Goal: Transaction & Acquisition: Purchase product/service

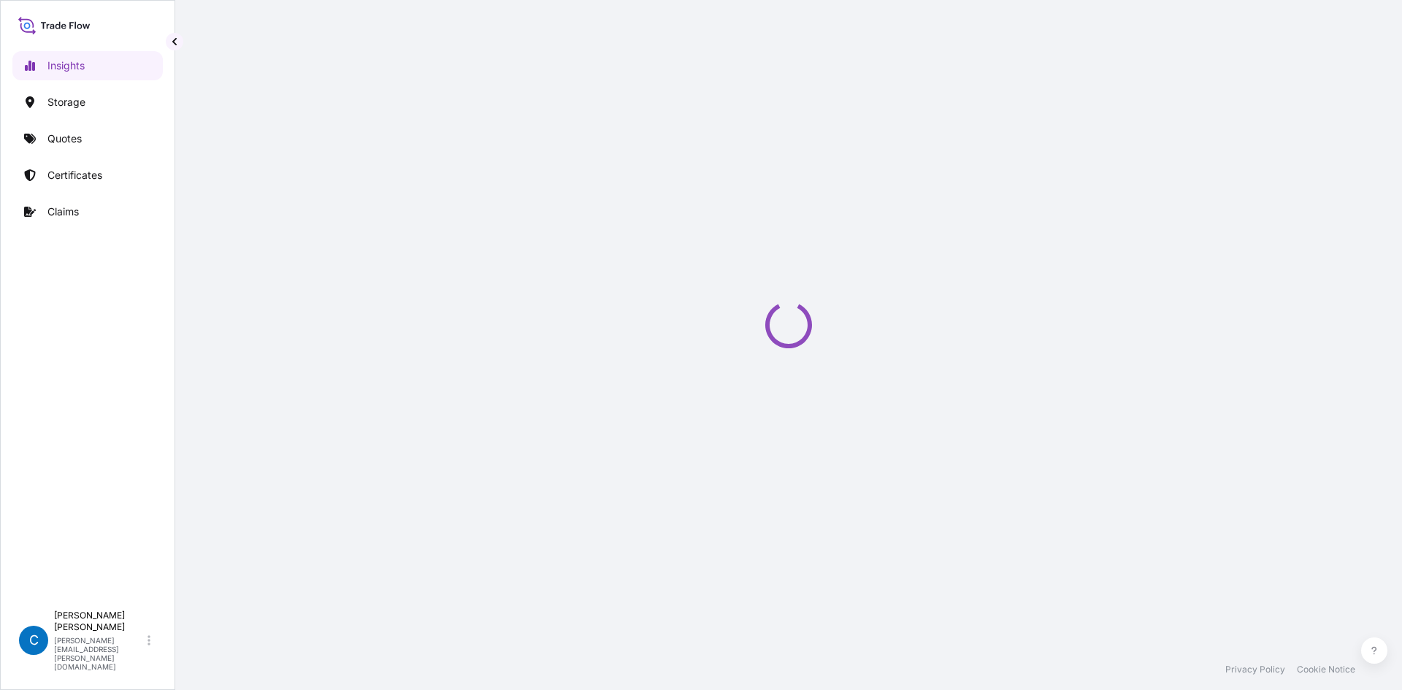
select select "2025"
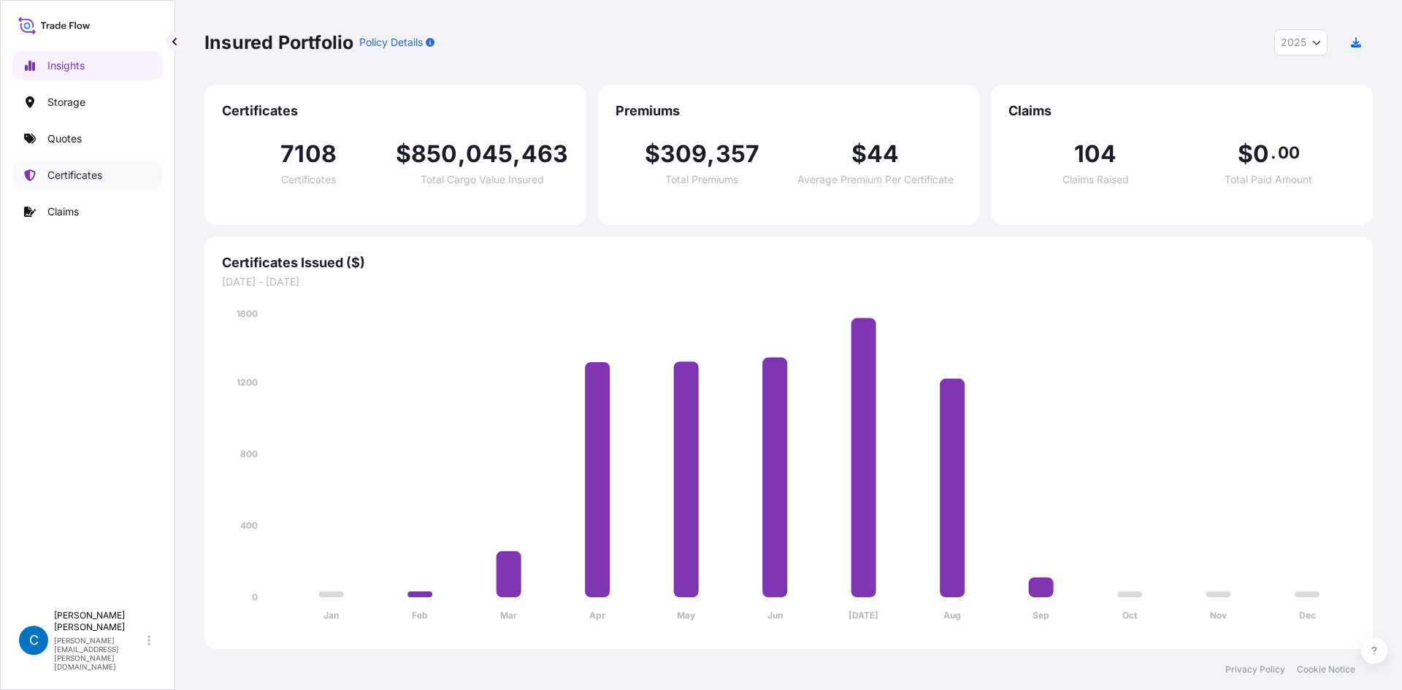
click at [71, 169] on p "Certificates" at bounding box center [74, 175] width 55 height 15
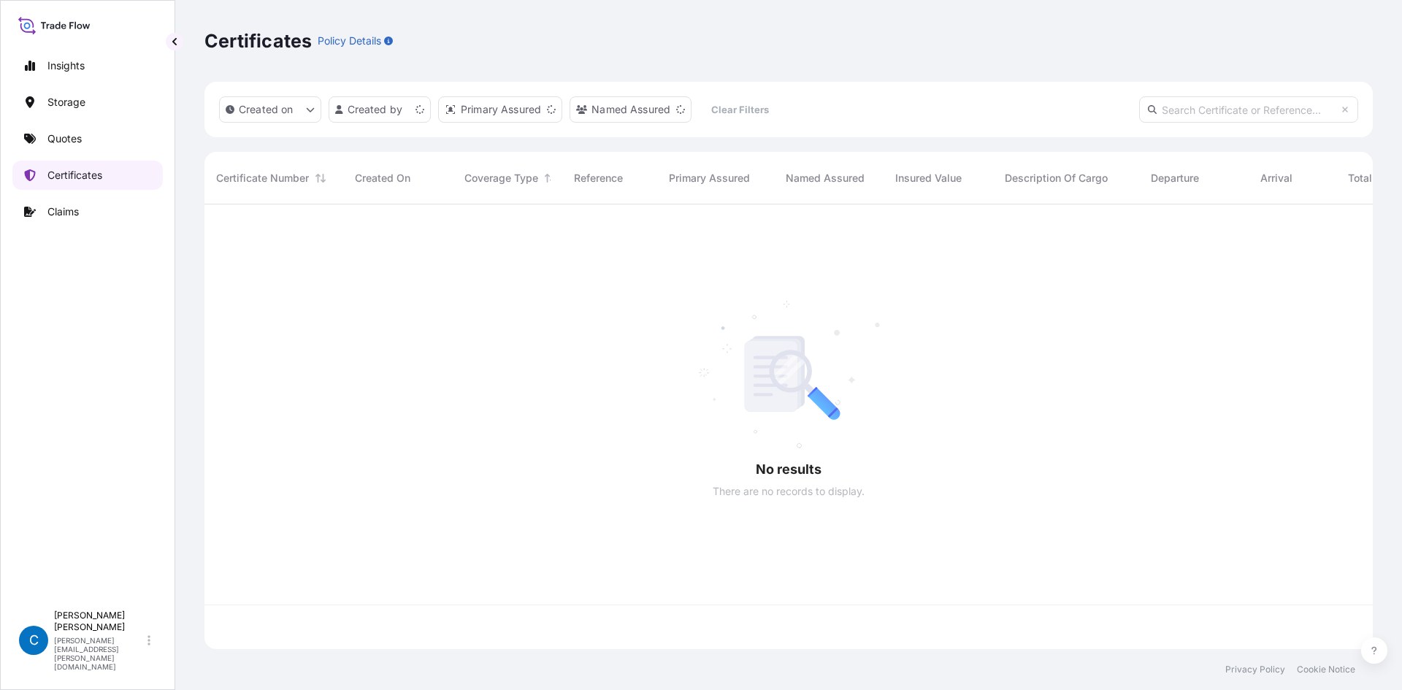
scroll to position [442, 1157]
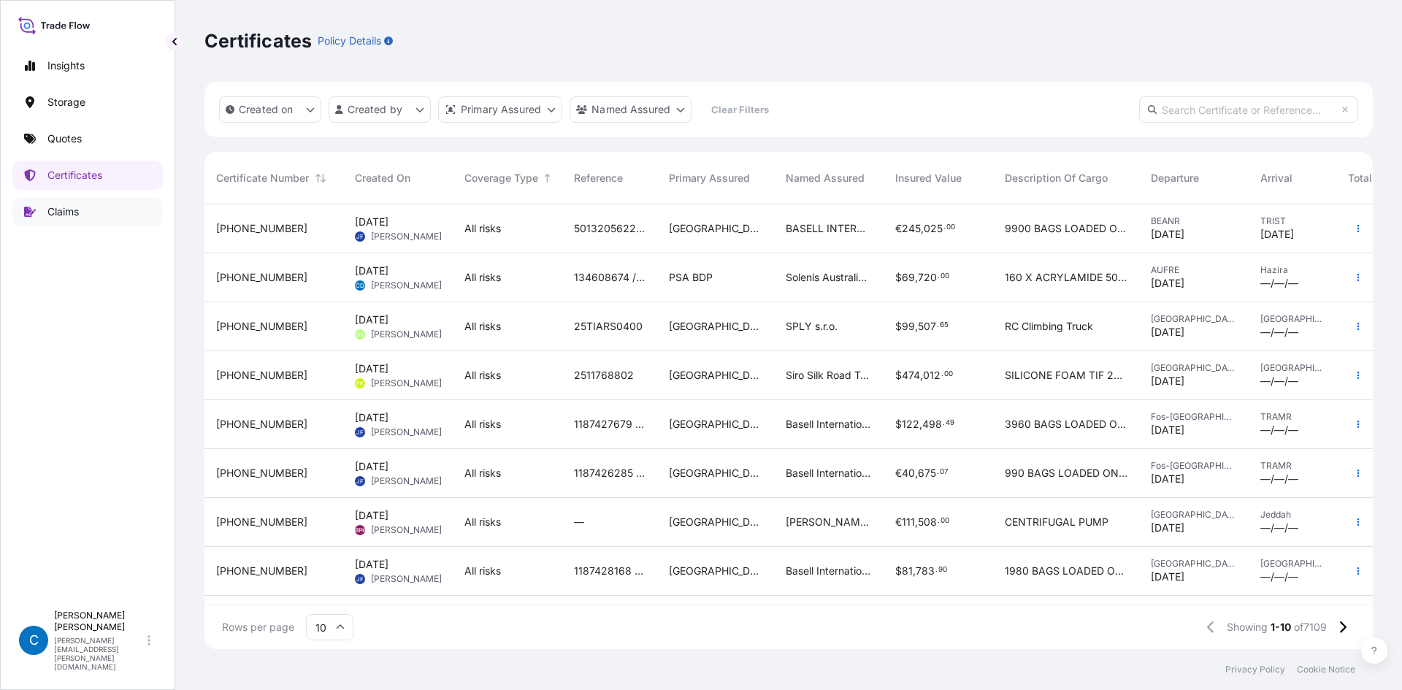
click at [50, 225] on link "Claims" at bounding box center [87, 211] width 150 height 29
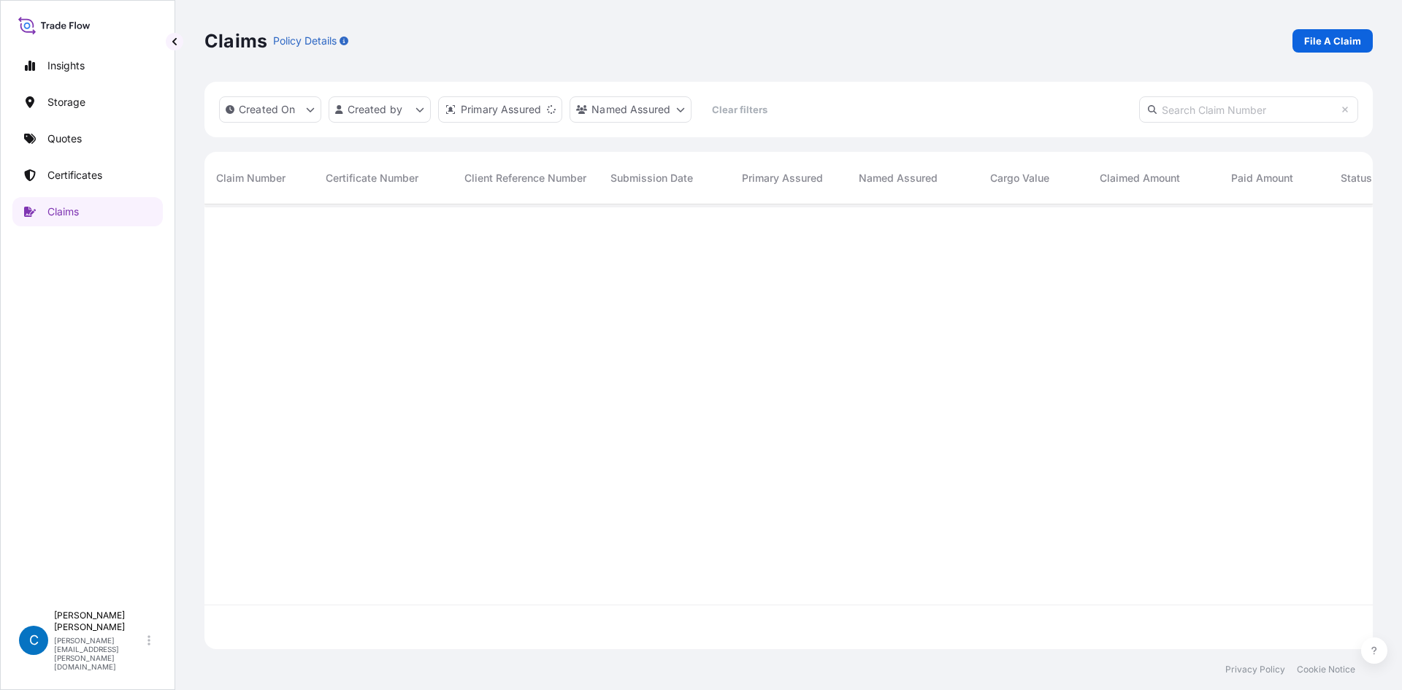
scroll to position [442, 1157]
click at [1350, 47] on p "File A Claim" at bounding box center [1332, 41] width 57 height 15
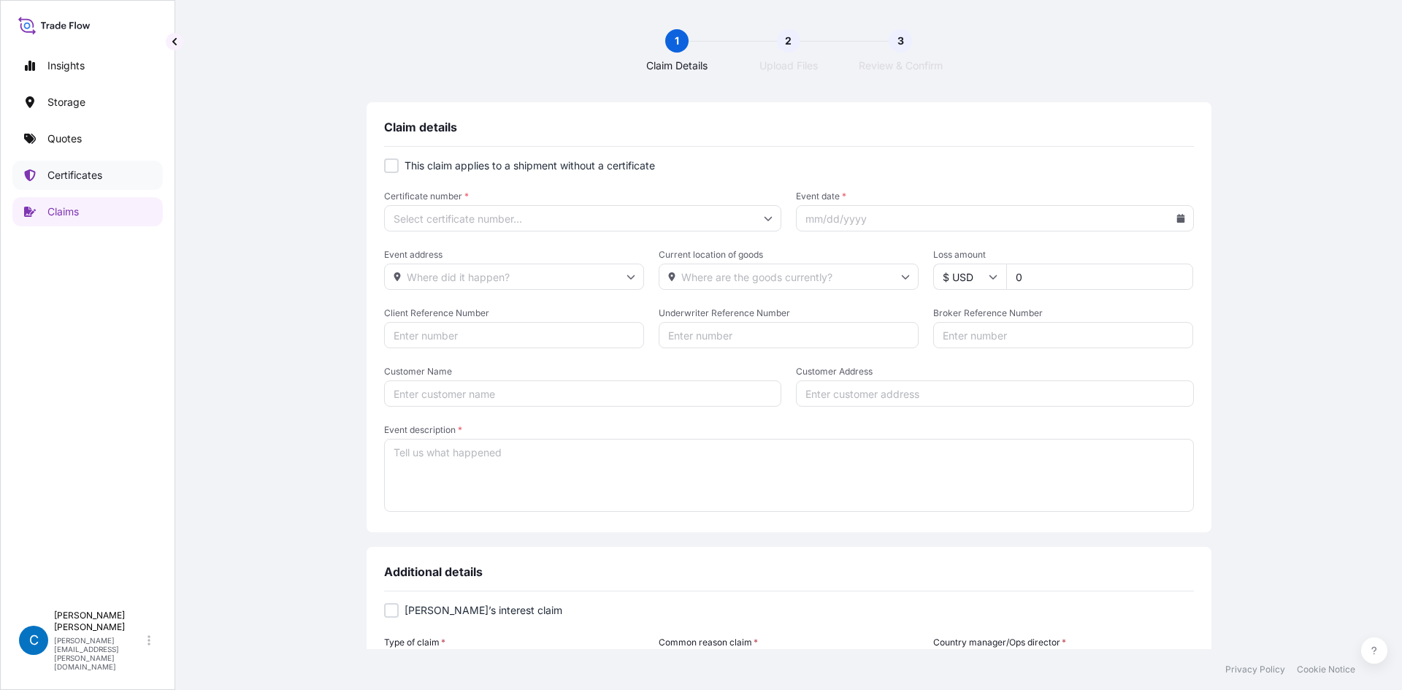
click at [99, 177] on p "Certificates" at bounding box center [74, 175] width 55 height 15
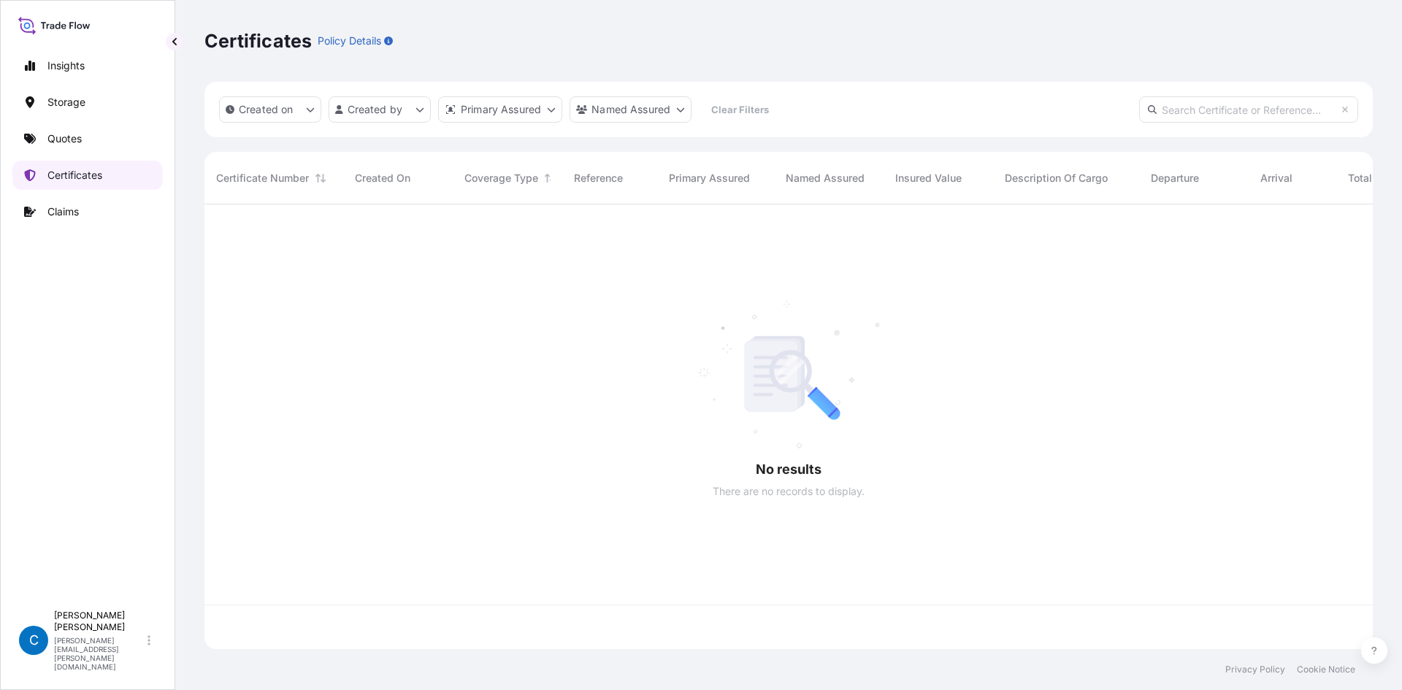
scroll to position [442, 1157]
click at [102, 149] on link "Quotes" at bounding box center [87, 138] width 150 height 29
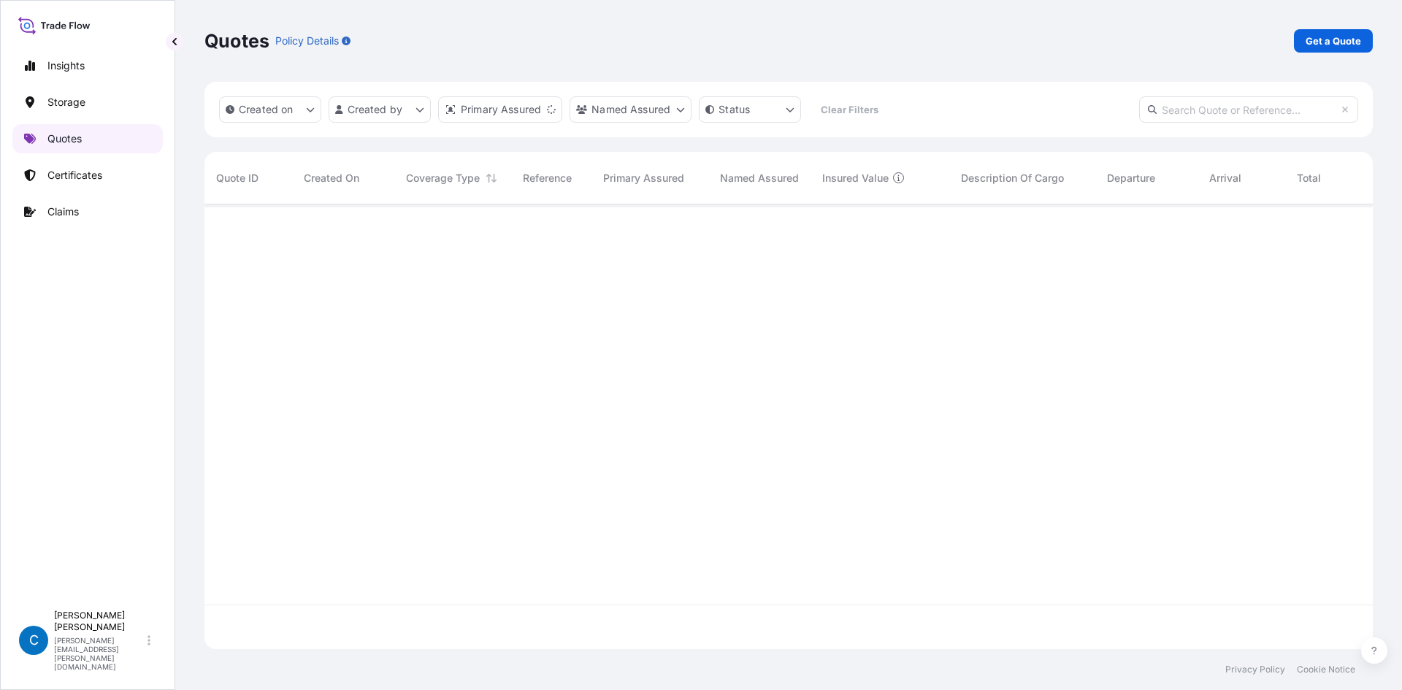
scroll to position [442, 1157]
click at [1340, 49] on link "Get a Quote" at bounding box center [1333, 40] width 79 height 23
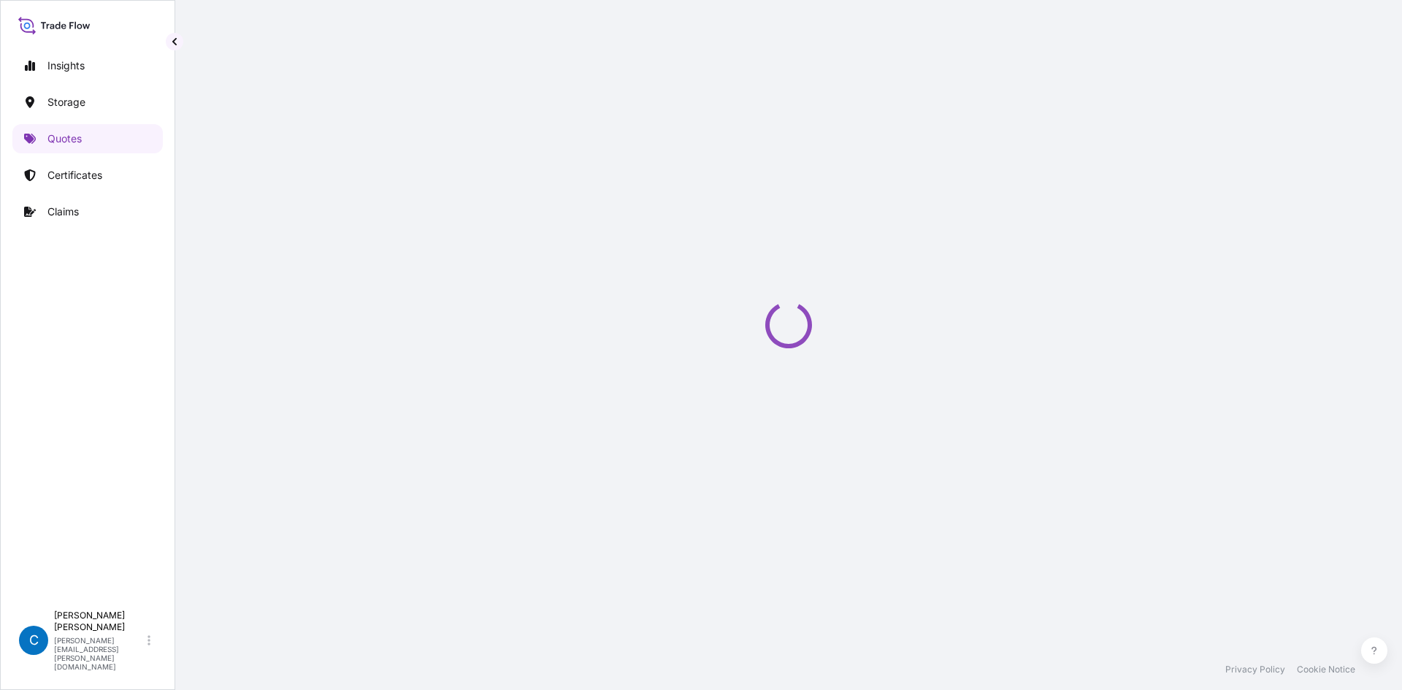
select select "Water"
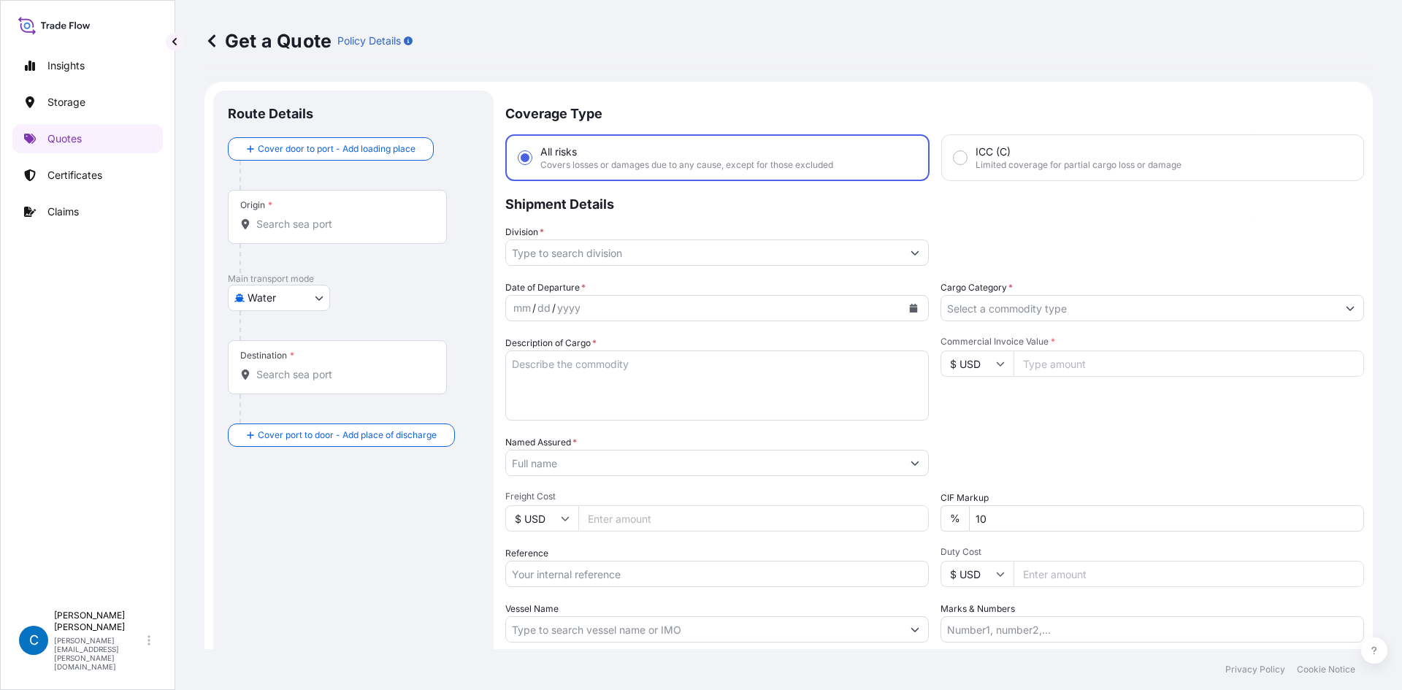
scroll to position [23, 0]
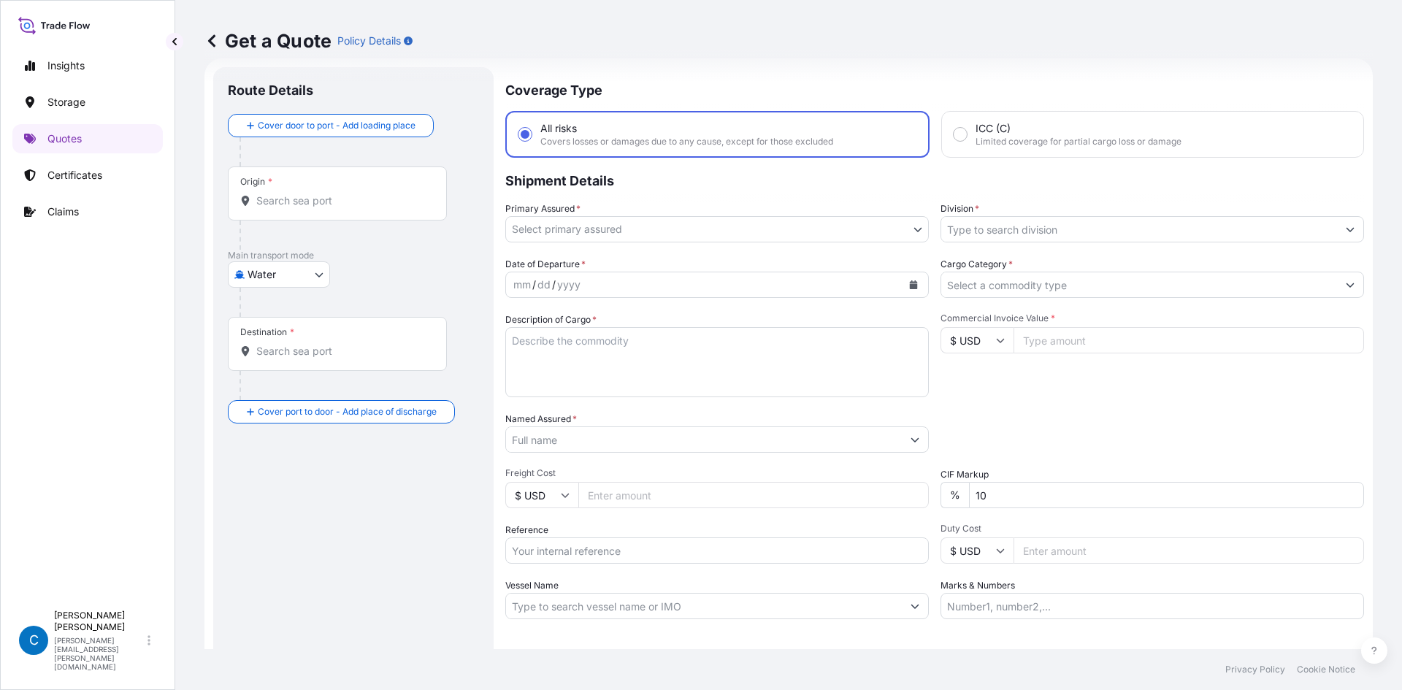
click at [877, 226] on body "Insights Storage Quotes Certificates Claims C Caroline Dougherty caroline.dough…" at bounding box center [701, 345] width 1402 height 690
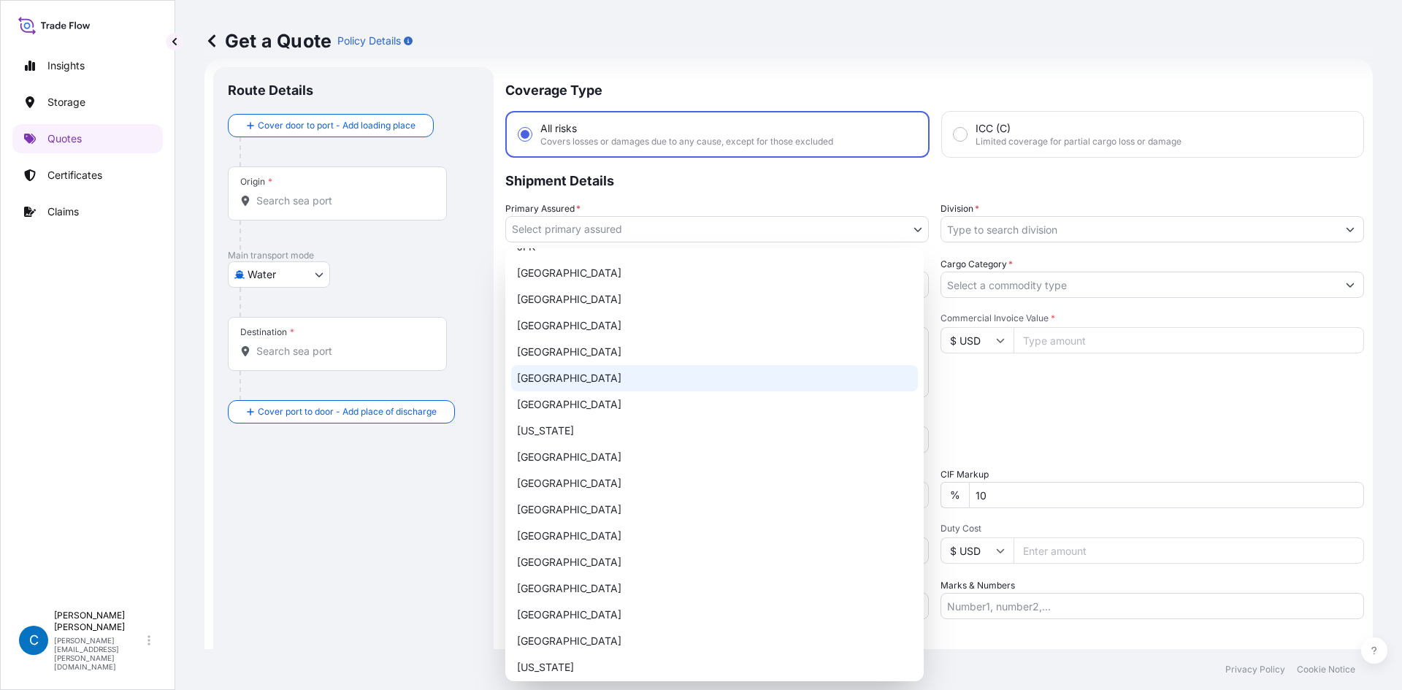
scroll to position [946, 0]
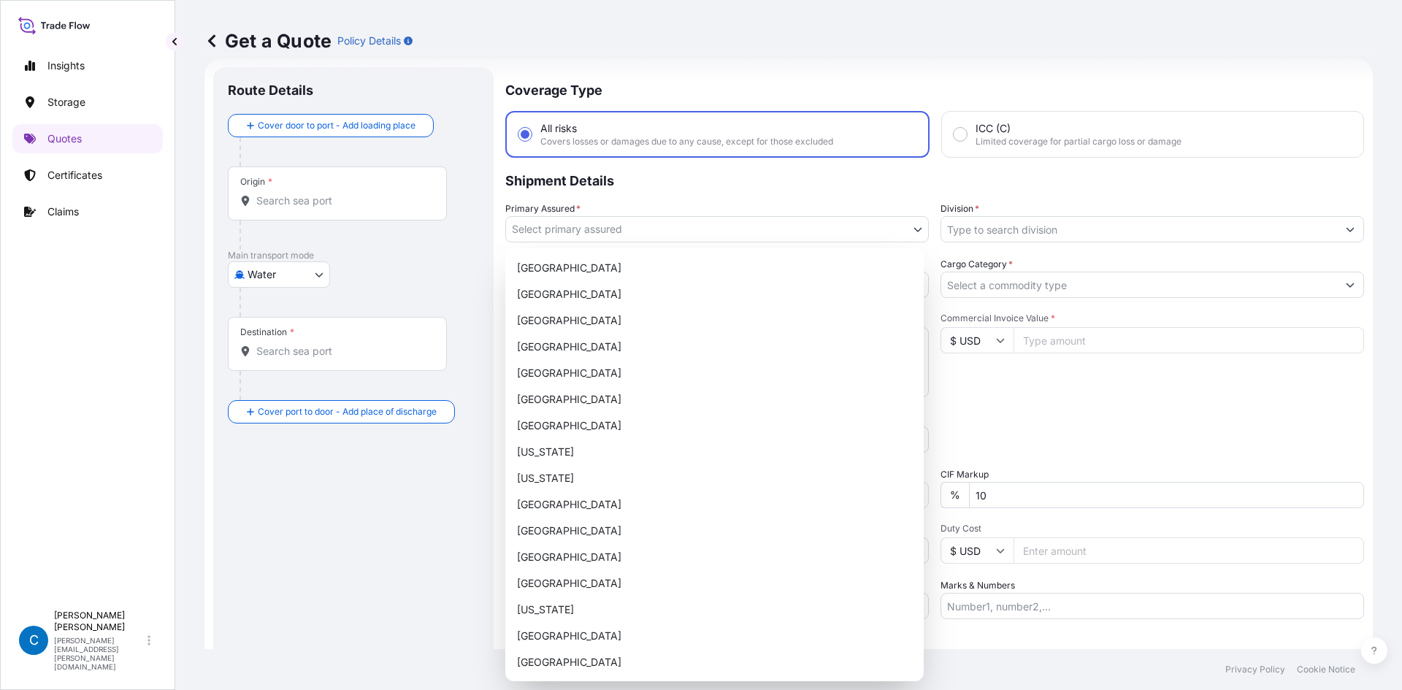
click at [838, 38] on div "Get a Quote Policy Details" at bounding box center [788, 40] width 1168 height 23
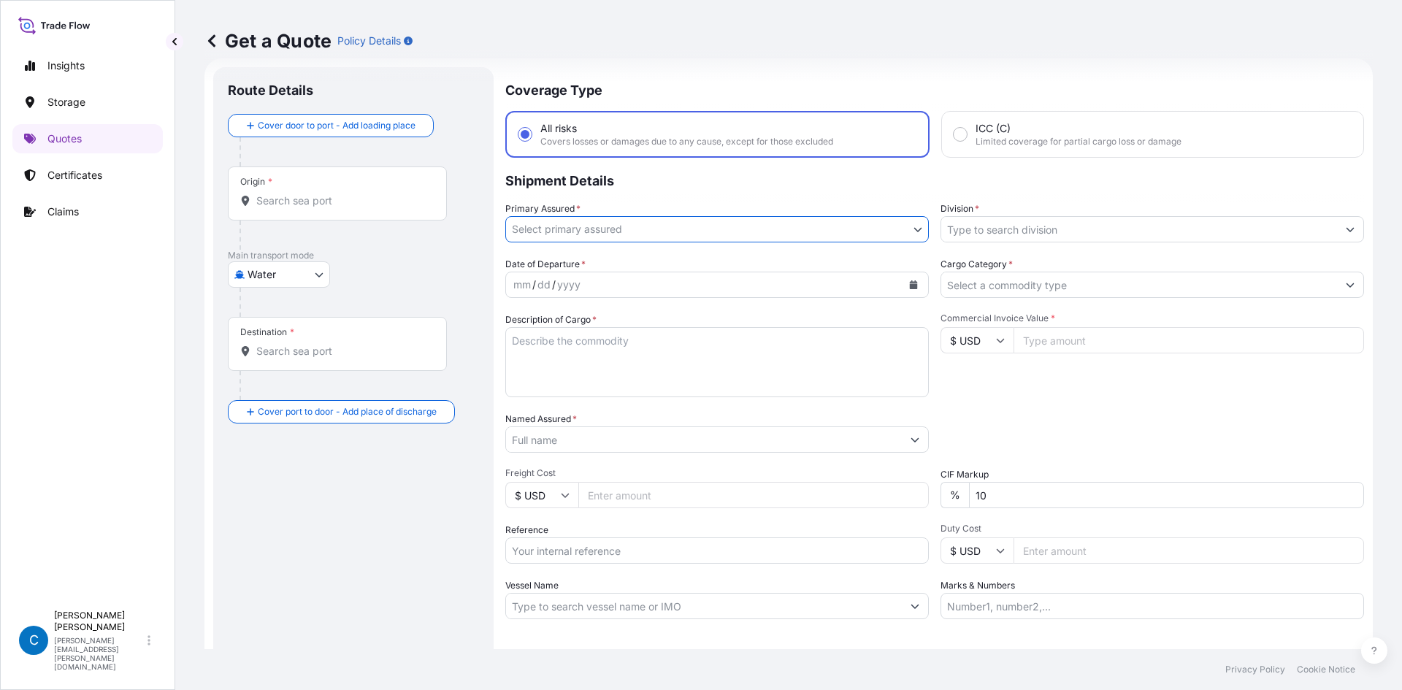
click at [1063, 229] on input "Division *" at bounding box center [1139, 229] width 396 height 26
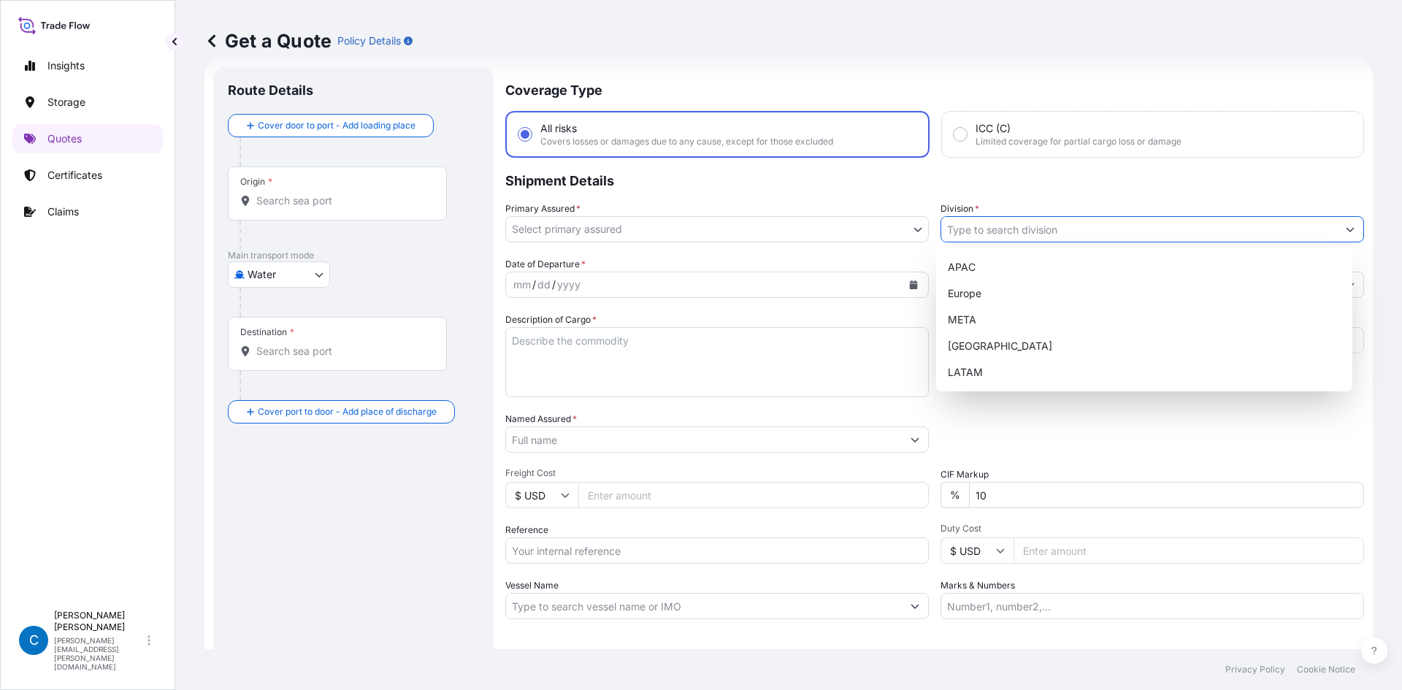
click at [1063, 229] on input "Division *" at bounding box center [1139, 229] width 396 height 26
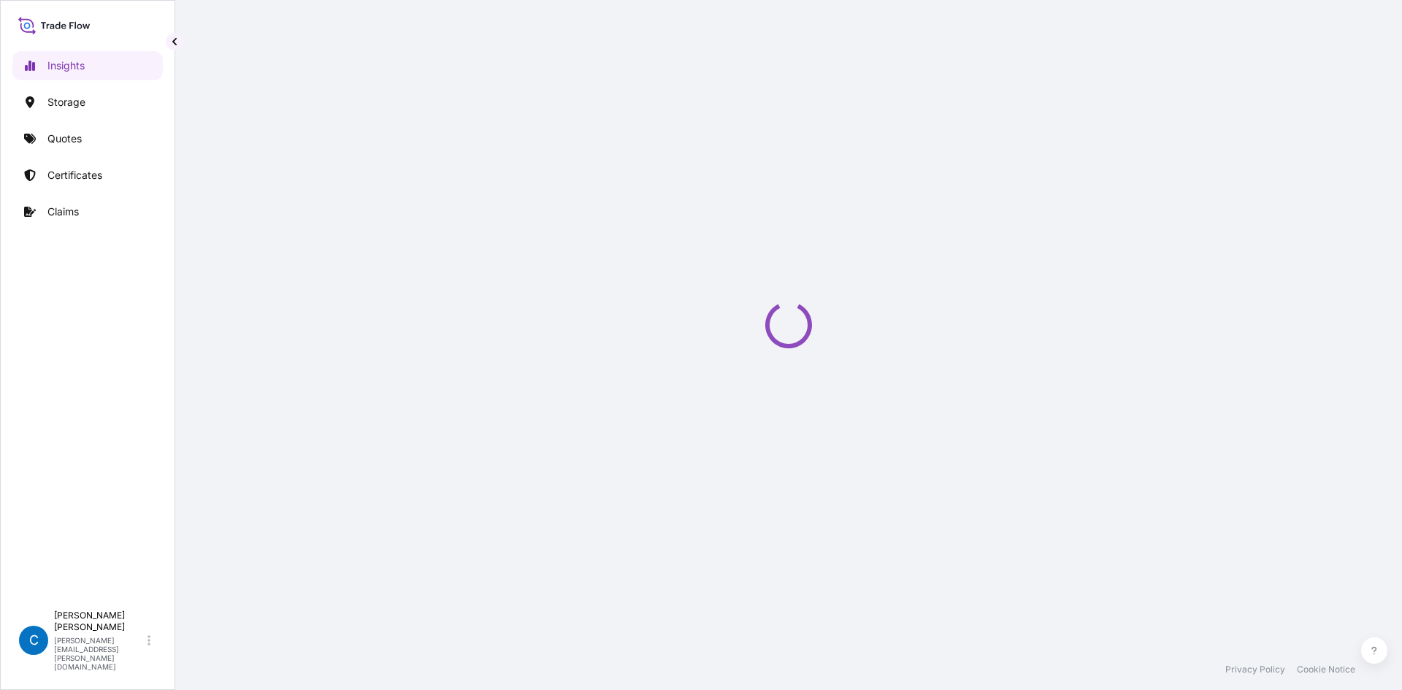
select select "2025"
